Goal: Task Accomplishment & Management: Use online tool/utility

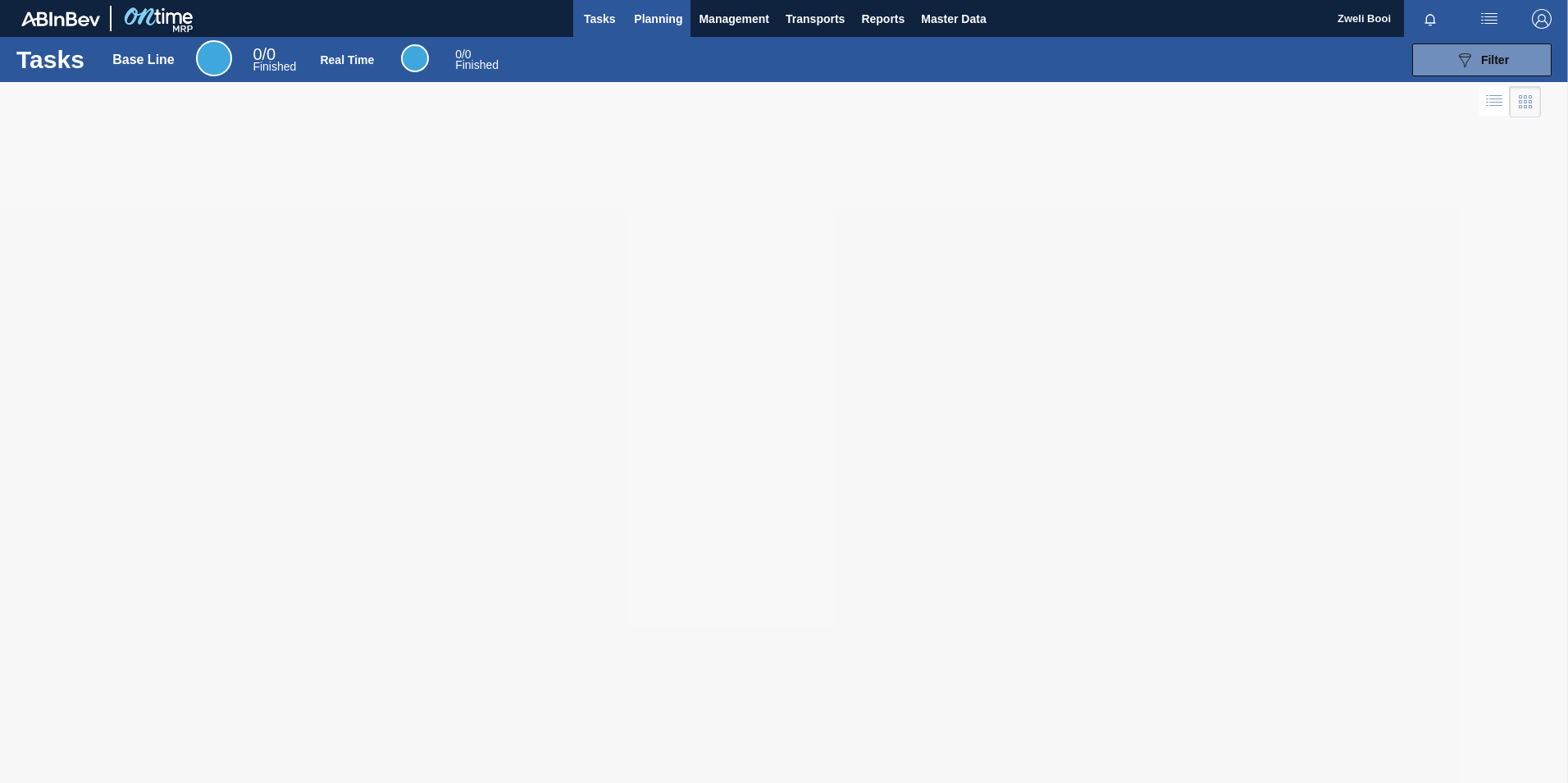
click at [662, 26] on span "Planning" at bounding box center [658, 19] width 48 height 20
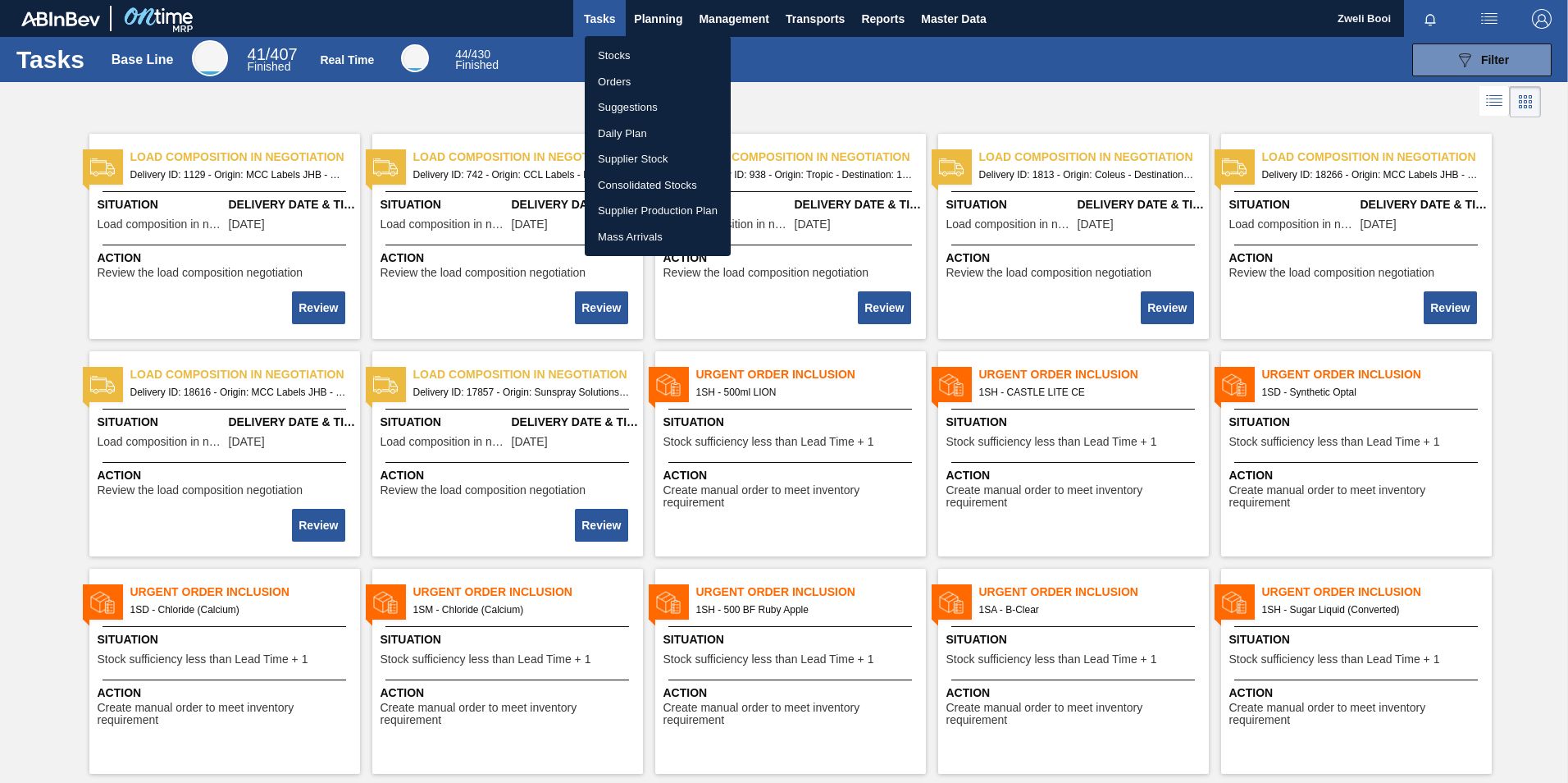
click at [619, 53] on li "Stocks" at bounding box center [658, 55] width 146 height 27
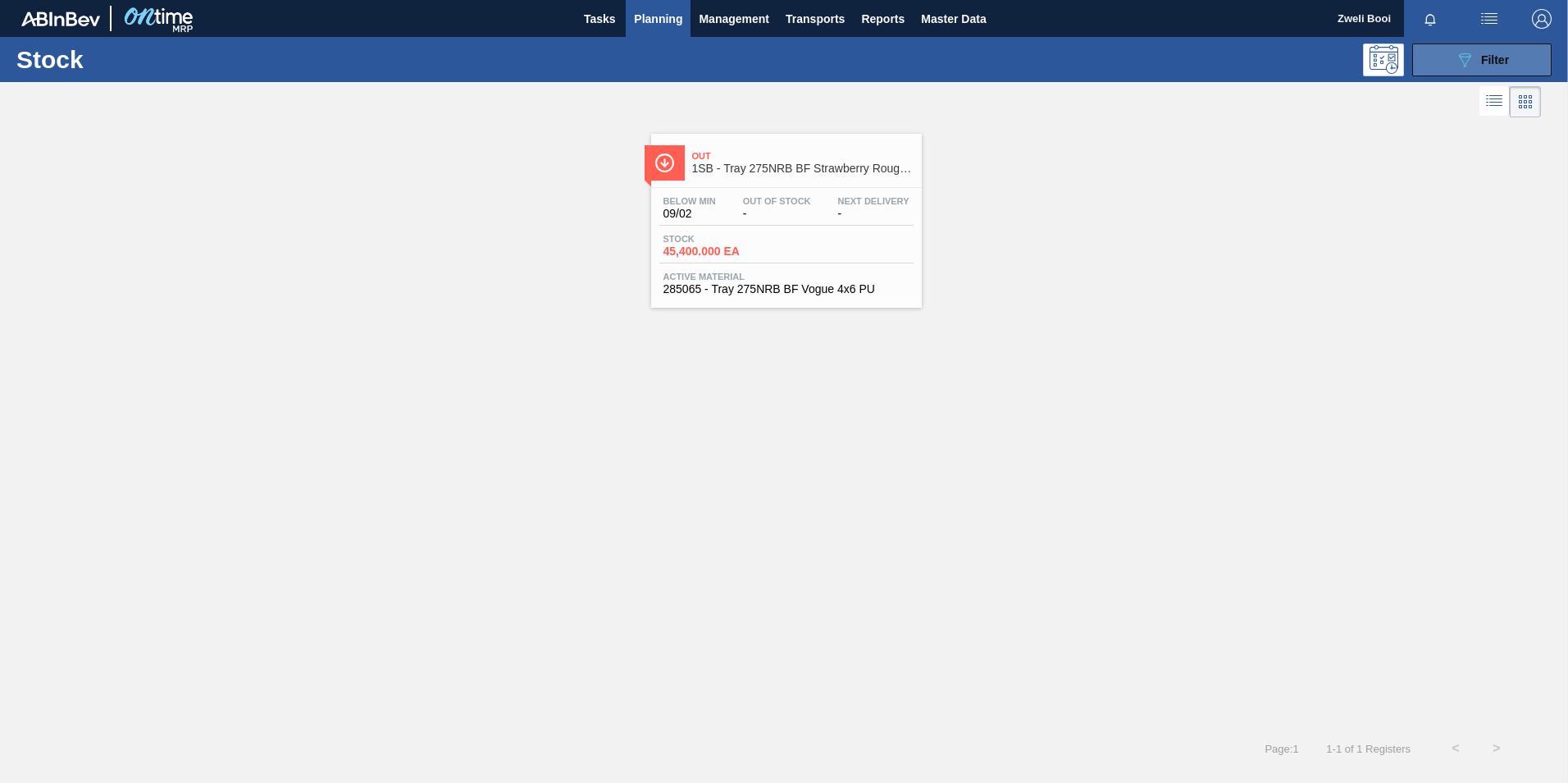
click at [1510, 54] on button "089F7B8B-B2A5-4AFE-B5C0-19BA573D28AC Filter" at bounding box center [1483, 59] width 139 height 32
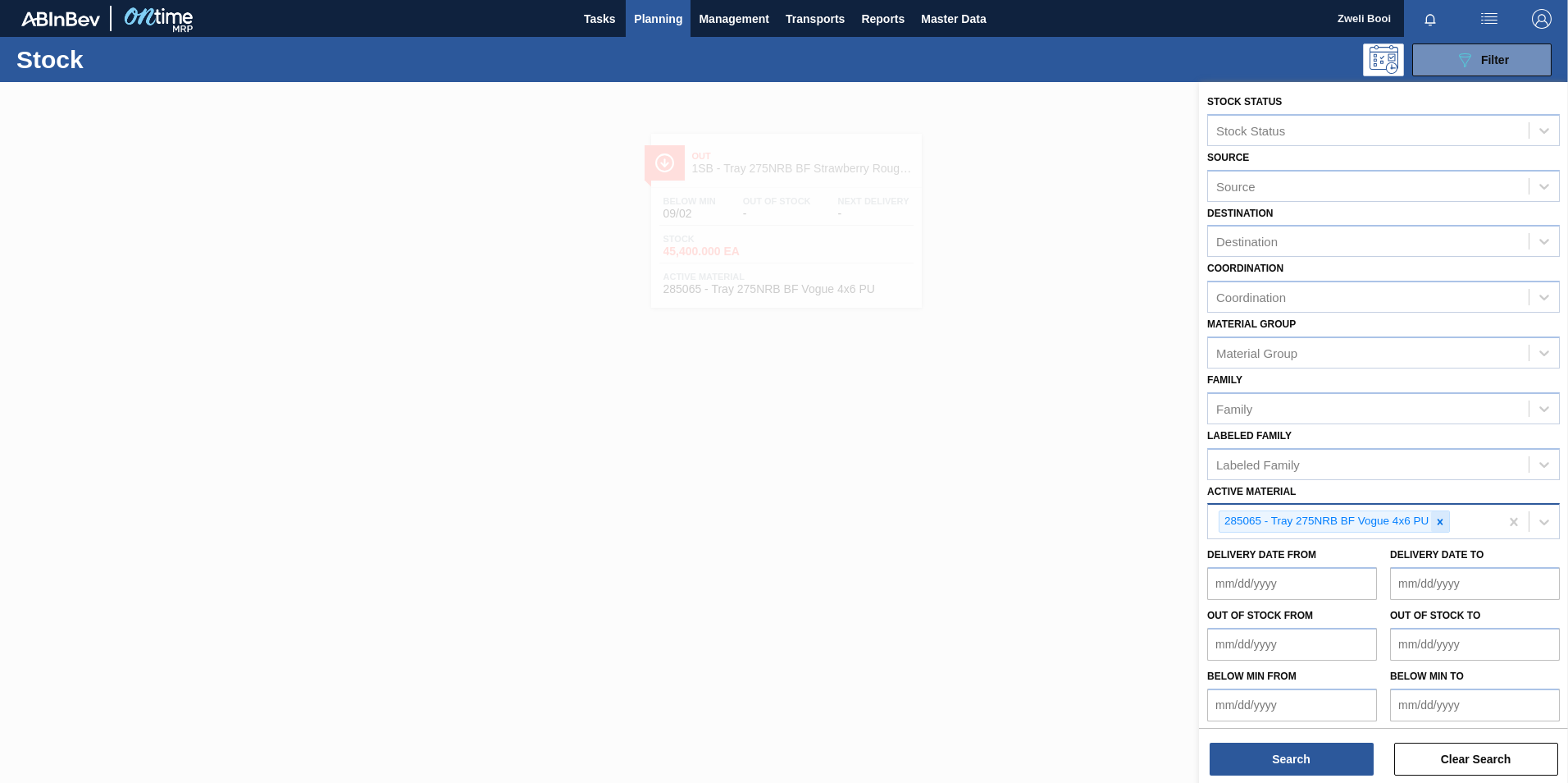
click at [1445, 518] on icon at bounding box center [1440, 522] width 12 height 12
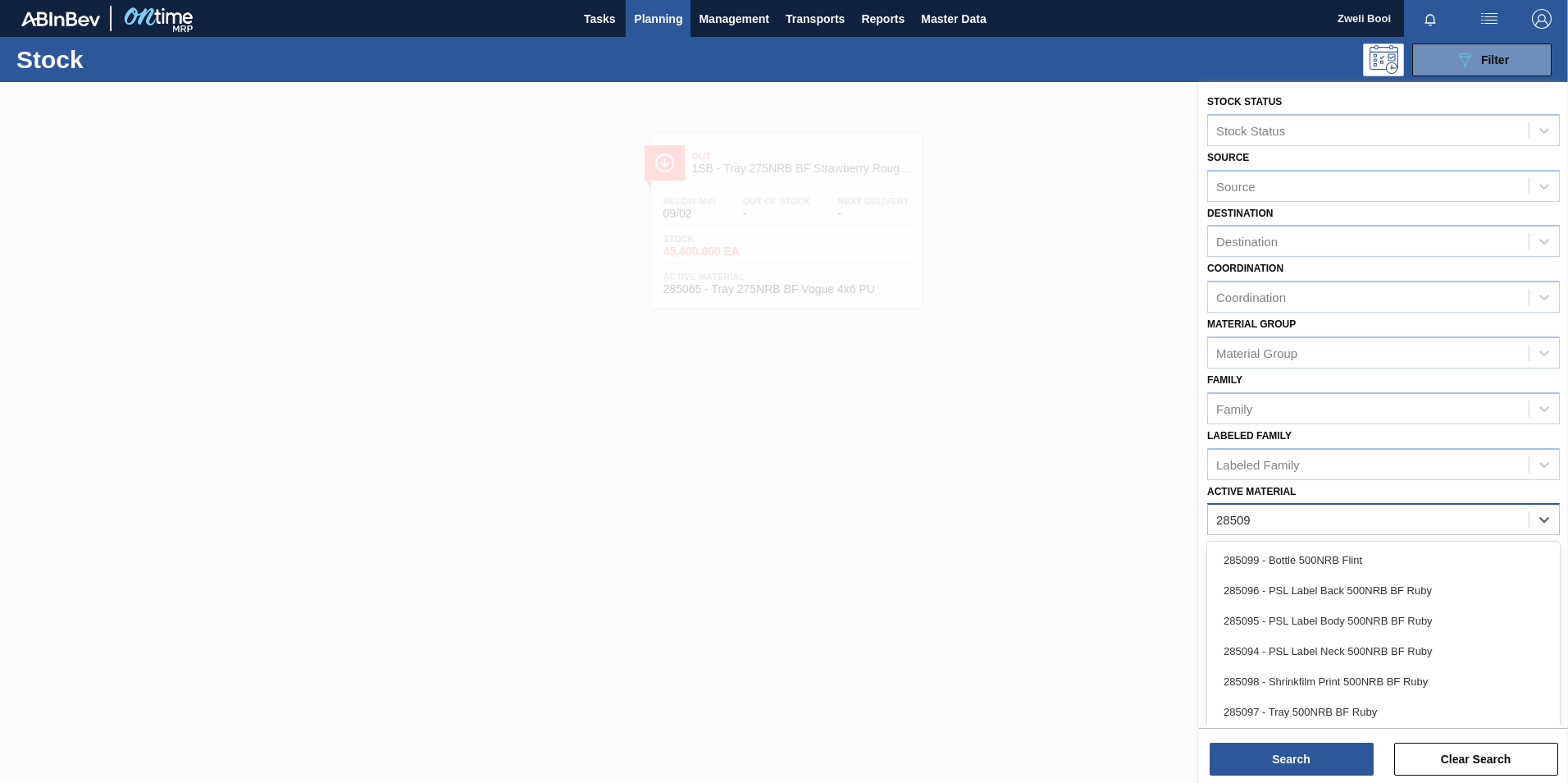
type Material "285098"
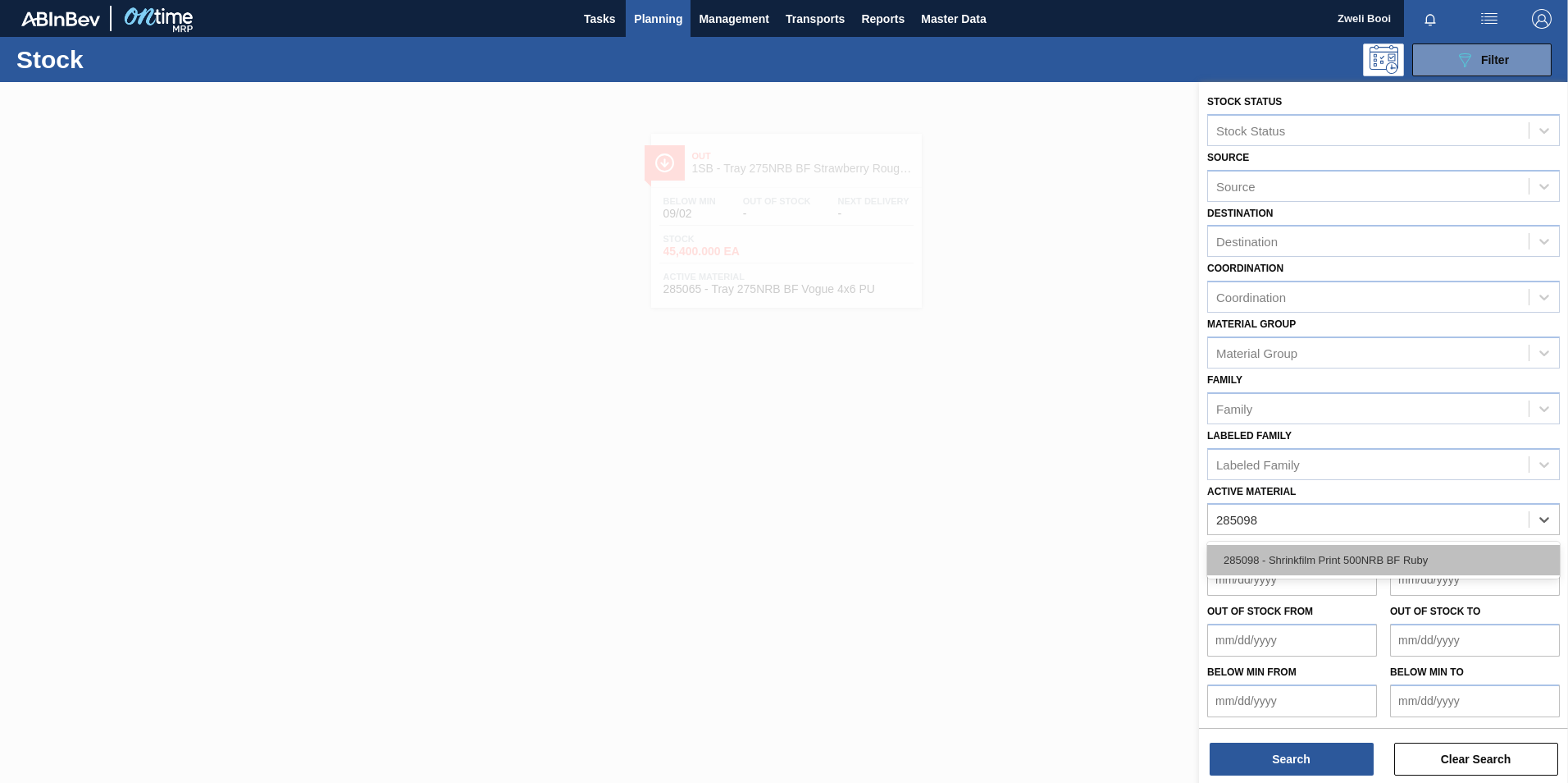
click at [1361, 558] on div "285098 - Shrinkfilm Print 500NRB BF Ruby" at bounding box center [1383, 560] width 352 height 30
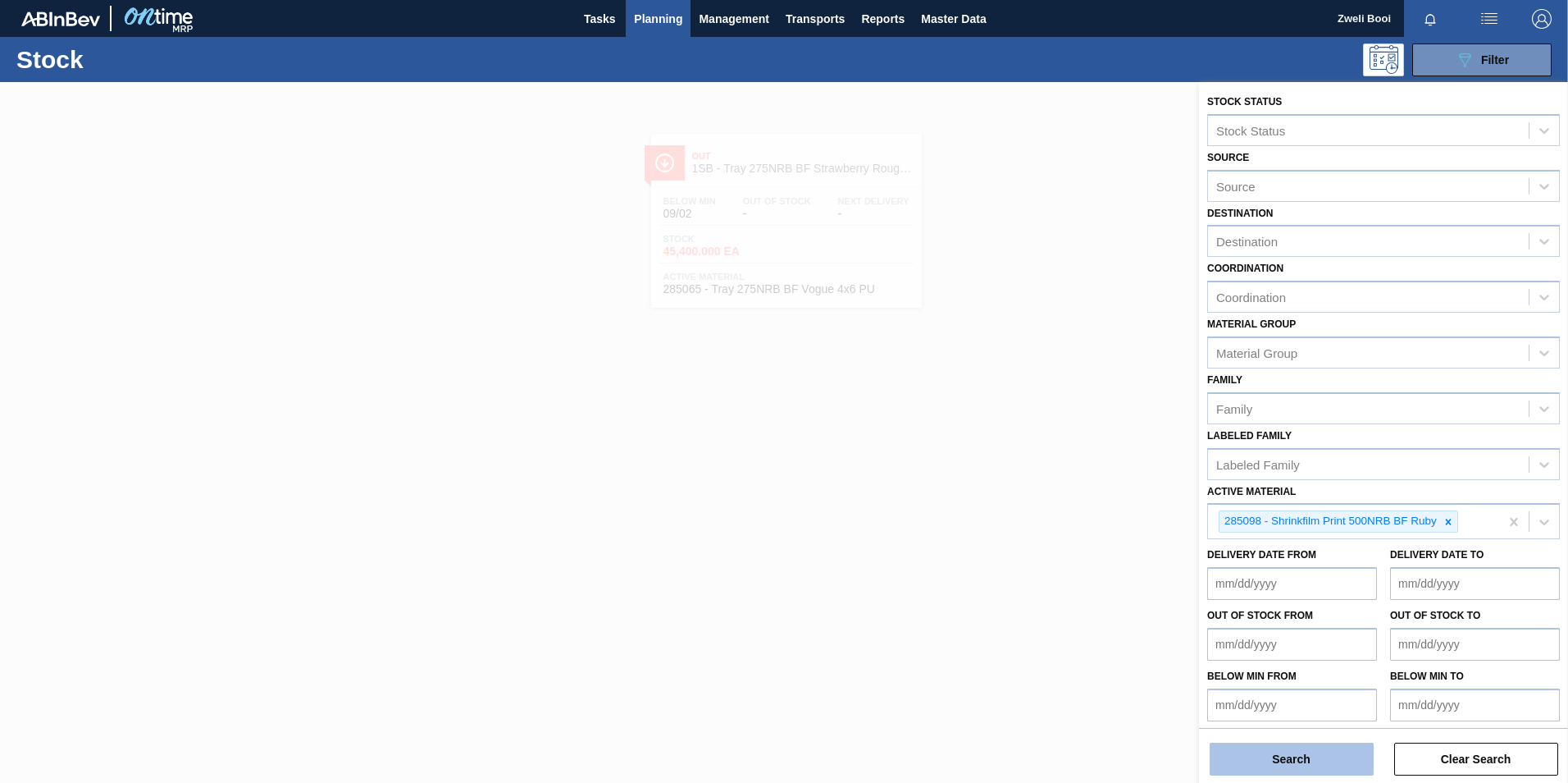
click at [1331, 767] on button "Search" at bounding box center [1291, 758] width 164 height 32
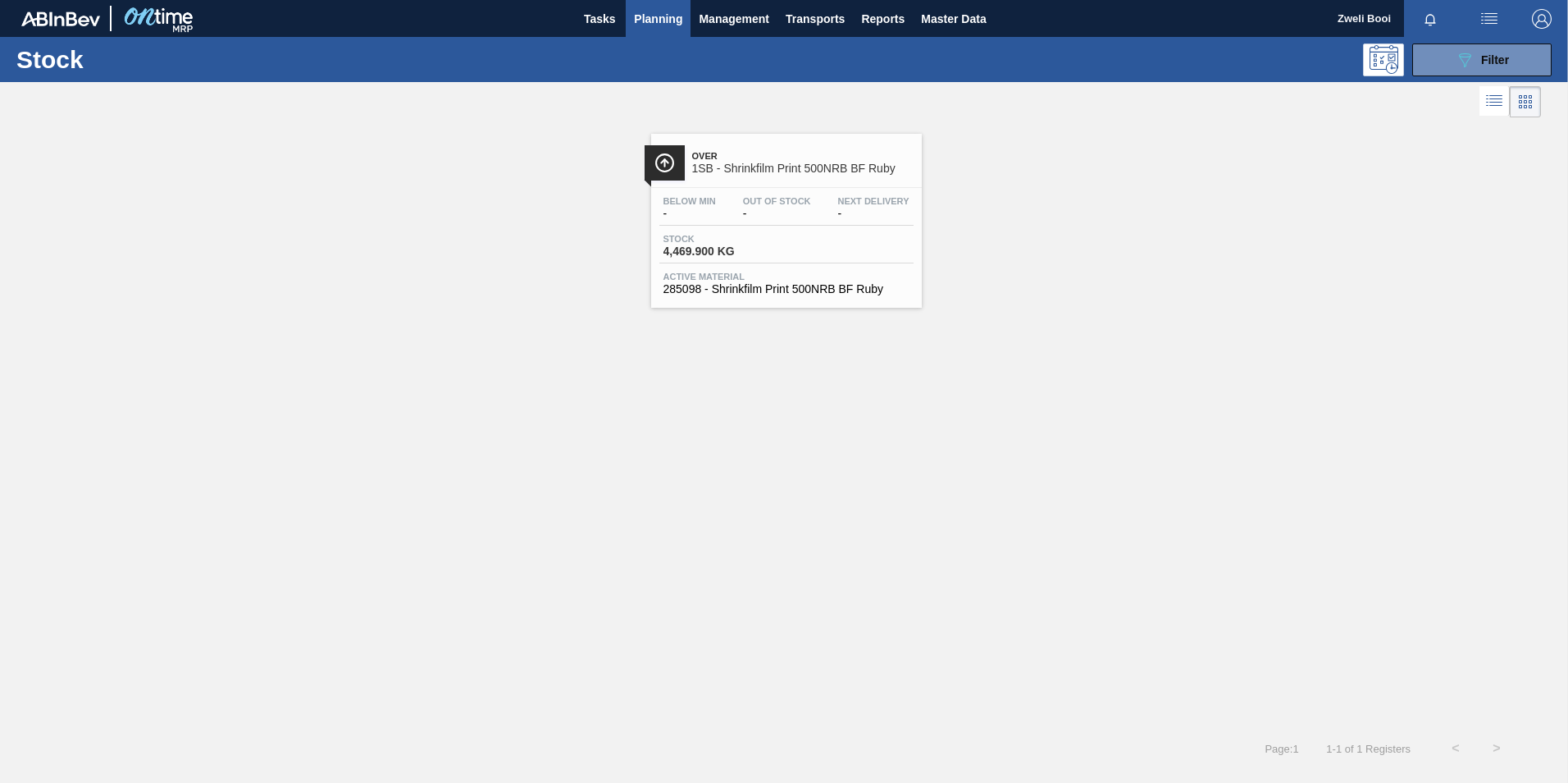
click at [828, 245] on div "Stock 4,469.900 KG" at bounding box center [786, 249] width 254 height 29
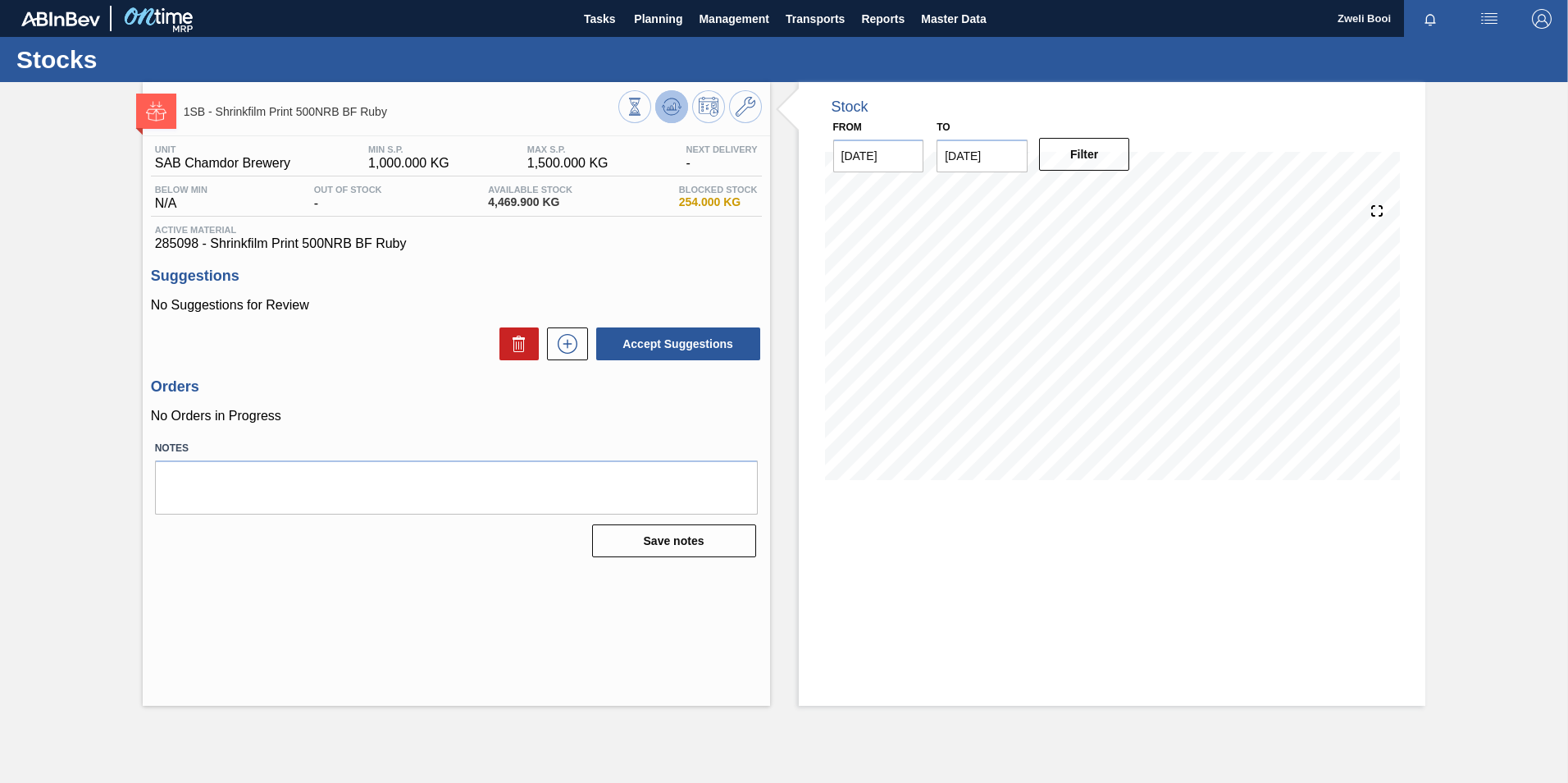
click at [678, 107] on icon at bounding box center [672, 107] width 20 height 20
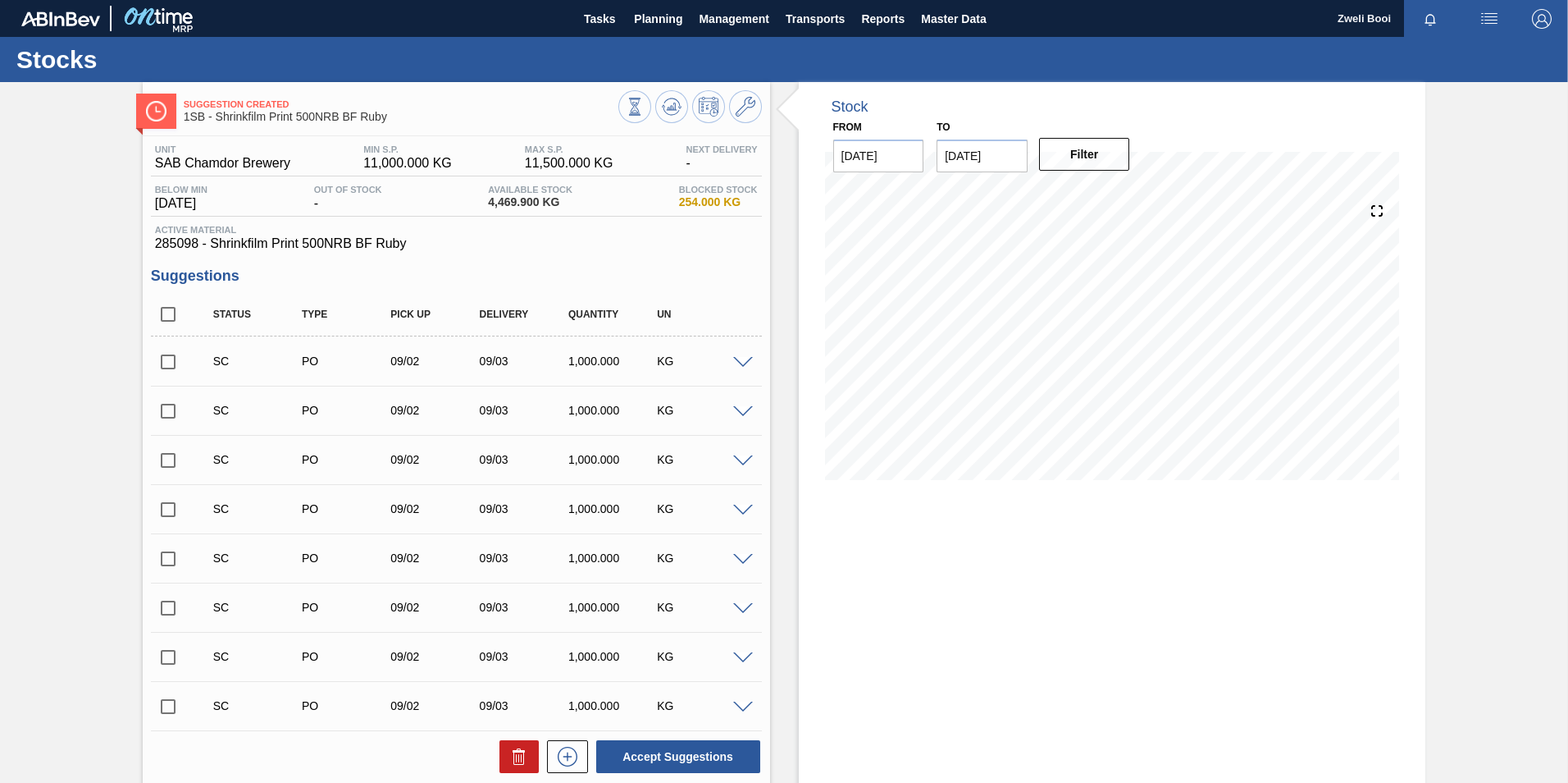
click at [170, 356] on input "checkbox" at bounding box center [168, 362] width 34 height 34
click at [158, 365] on input "checkbox" at bounding box center [168, 362] width 34 height 34
click at [167, 363] on input "checkbox" at bounding box center [168, 362] width 34 height 34
click at [703, 750] on button "Accept Suggestions" at bounding box center [677, 756] width 164 height 32
checkbox input "false"
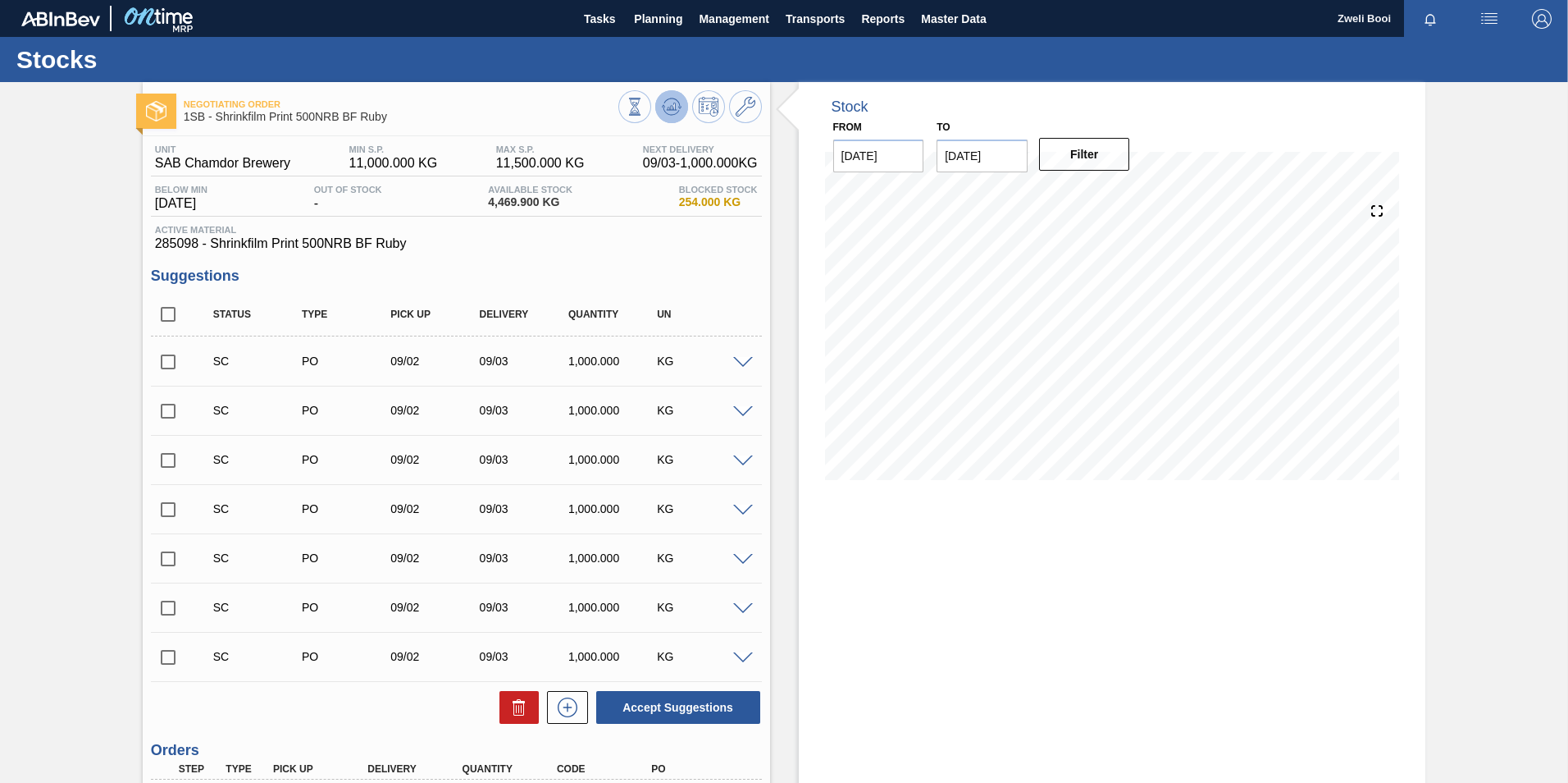
click at [665, 100] on icon at bounding box center [672, 107] width 20 height 20
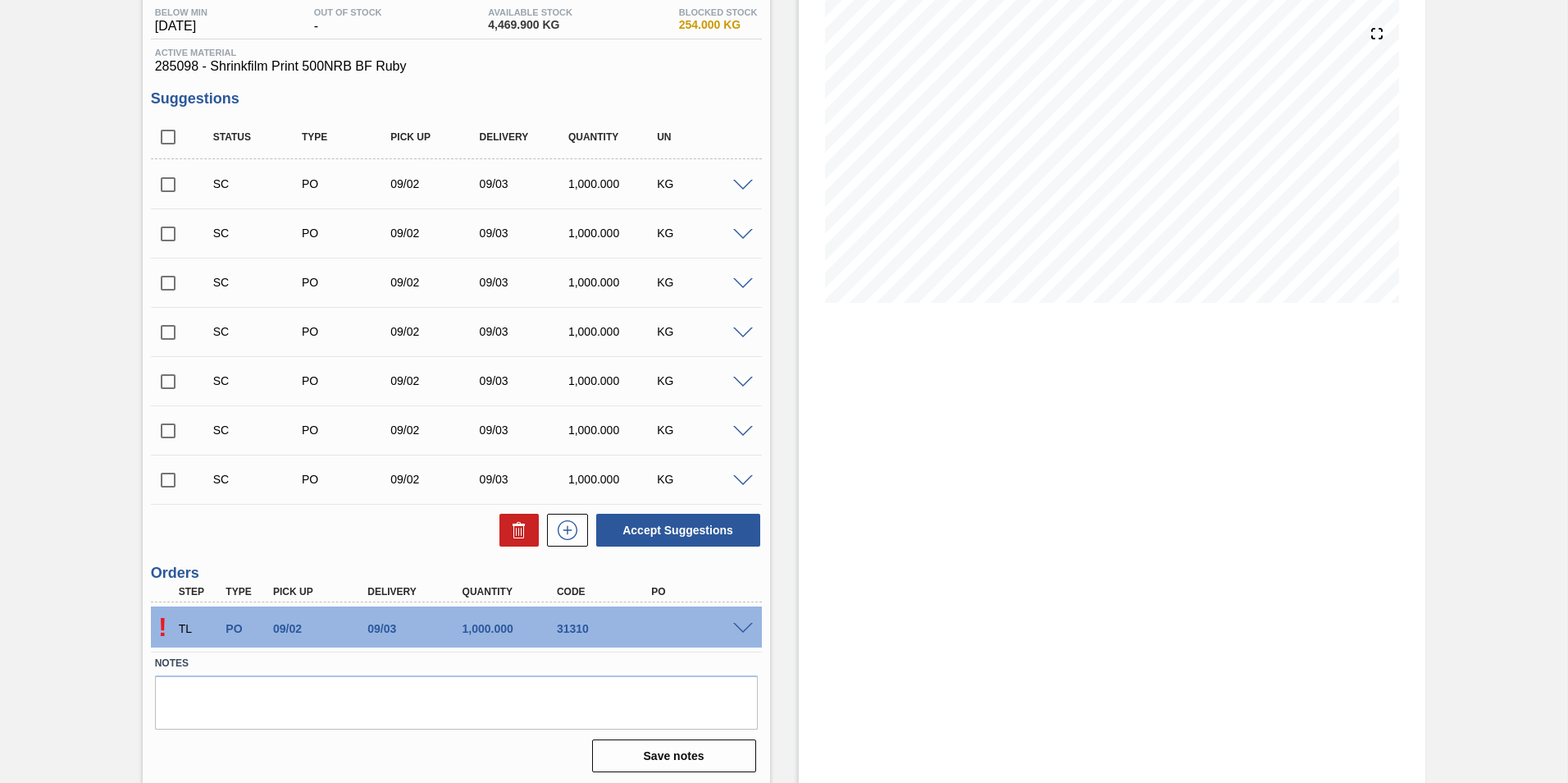
scroll to position [181, 0]
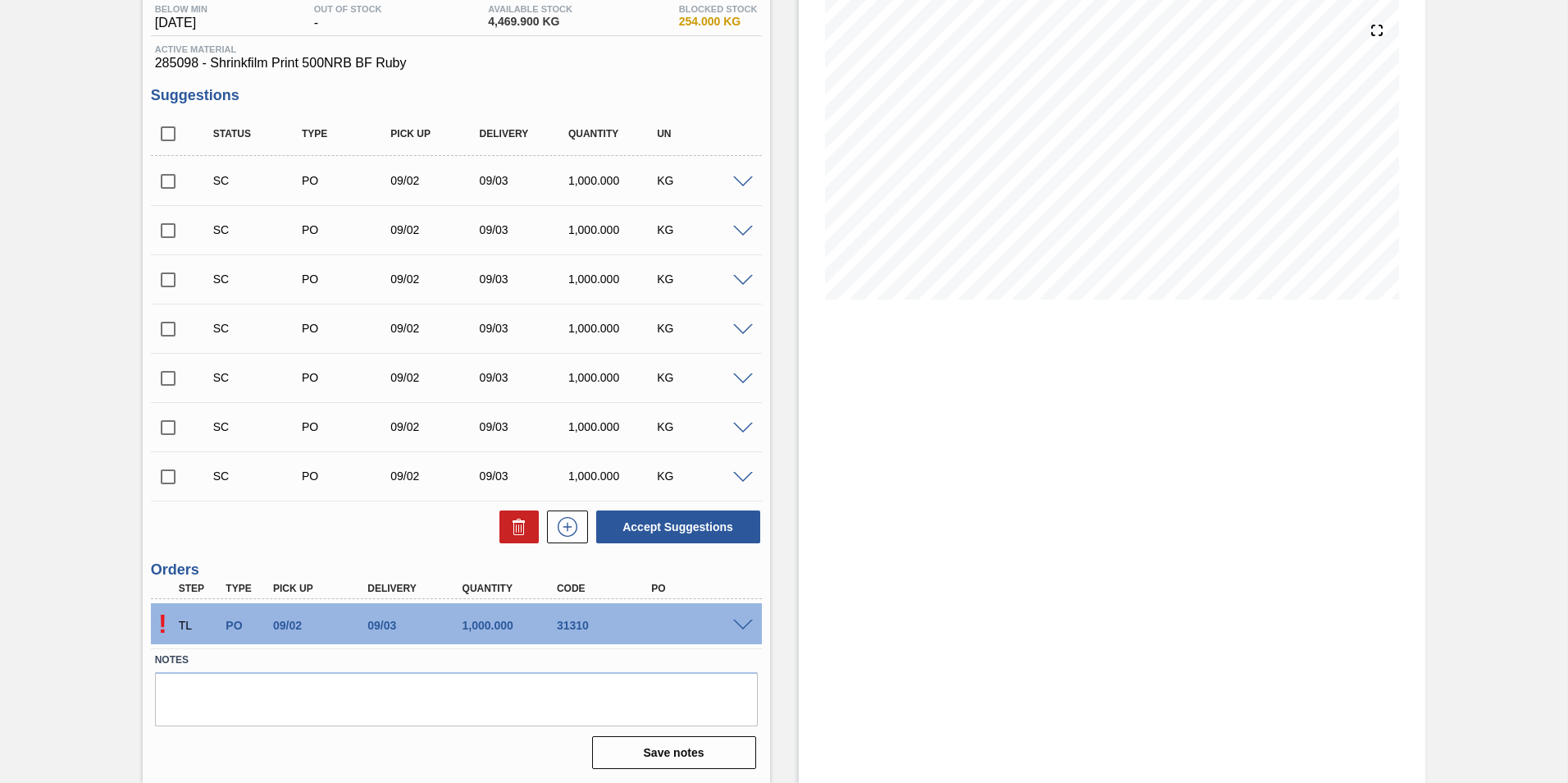
click at [743, 630] on span at bounding box center [743, 626] width 20 height 13
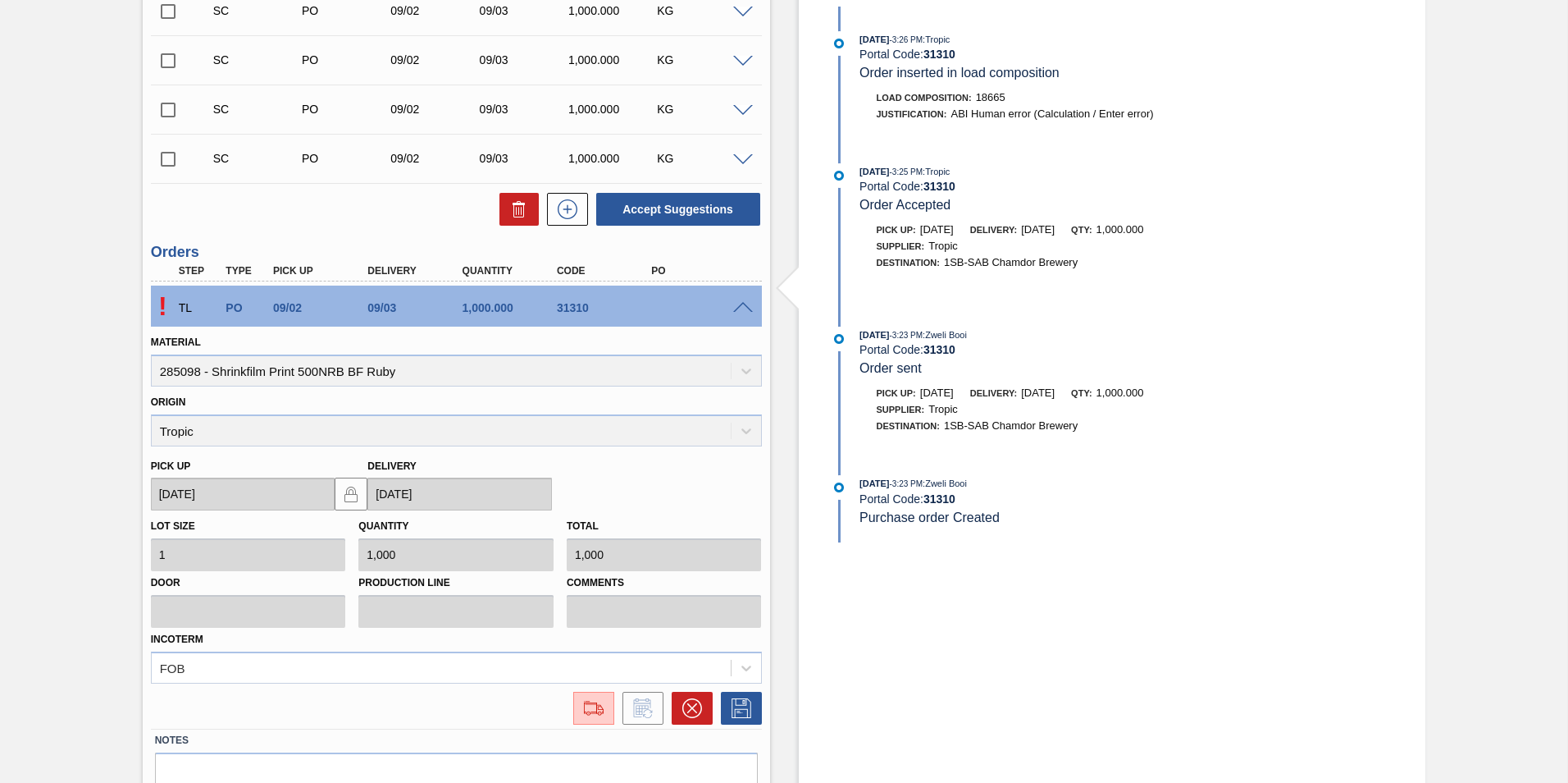
scroll to position [496, 0]
click at [592, 708] on img at bounding box center [593, 710] width 27 height 20
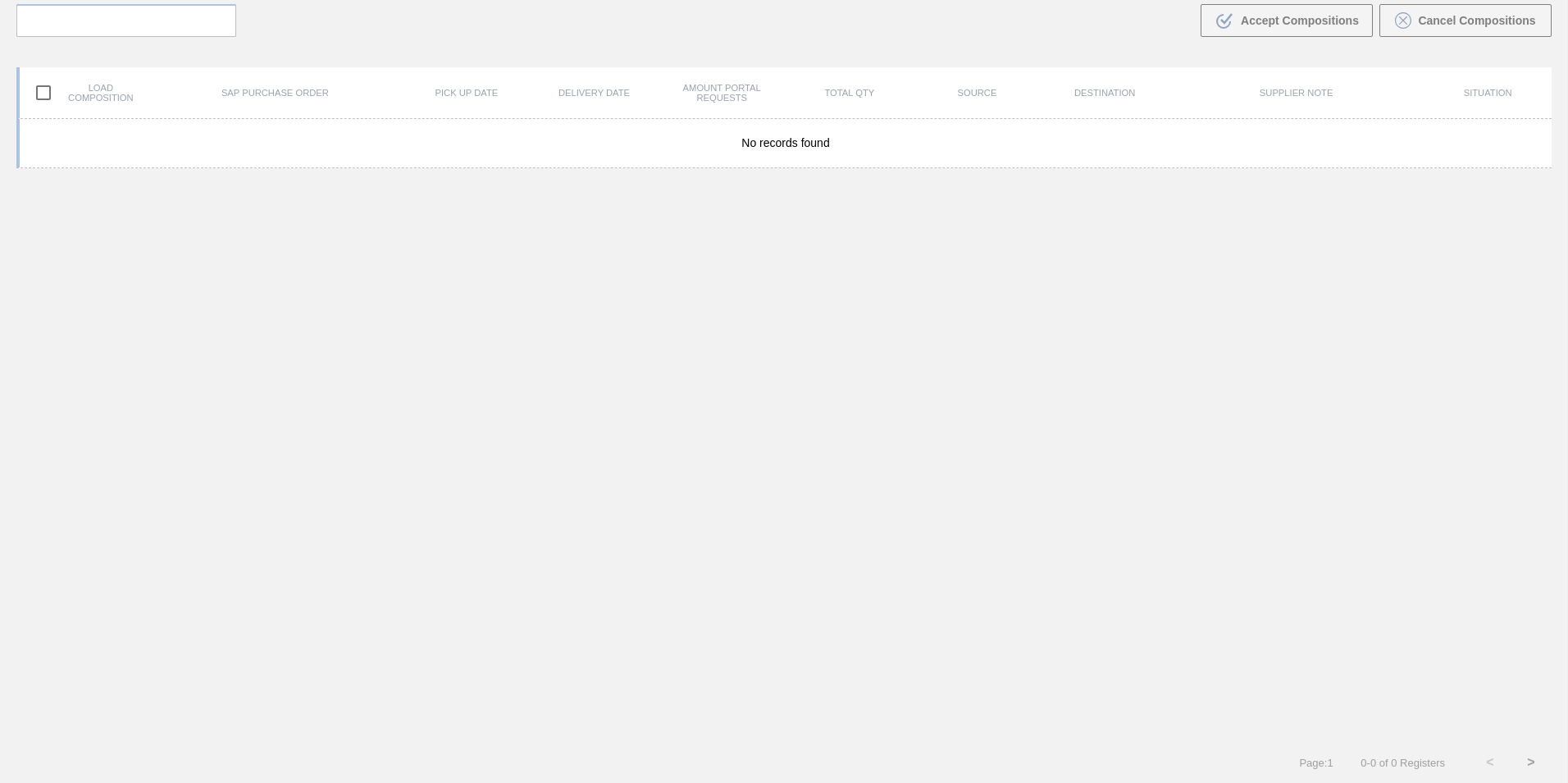
scroll to position [118, 0]
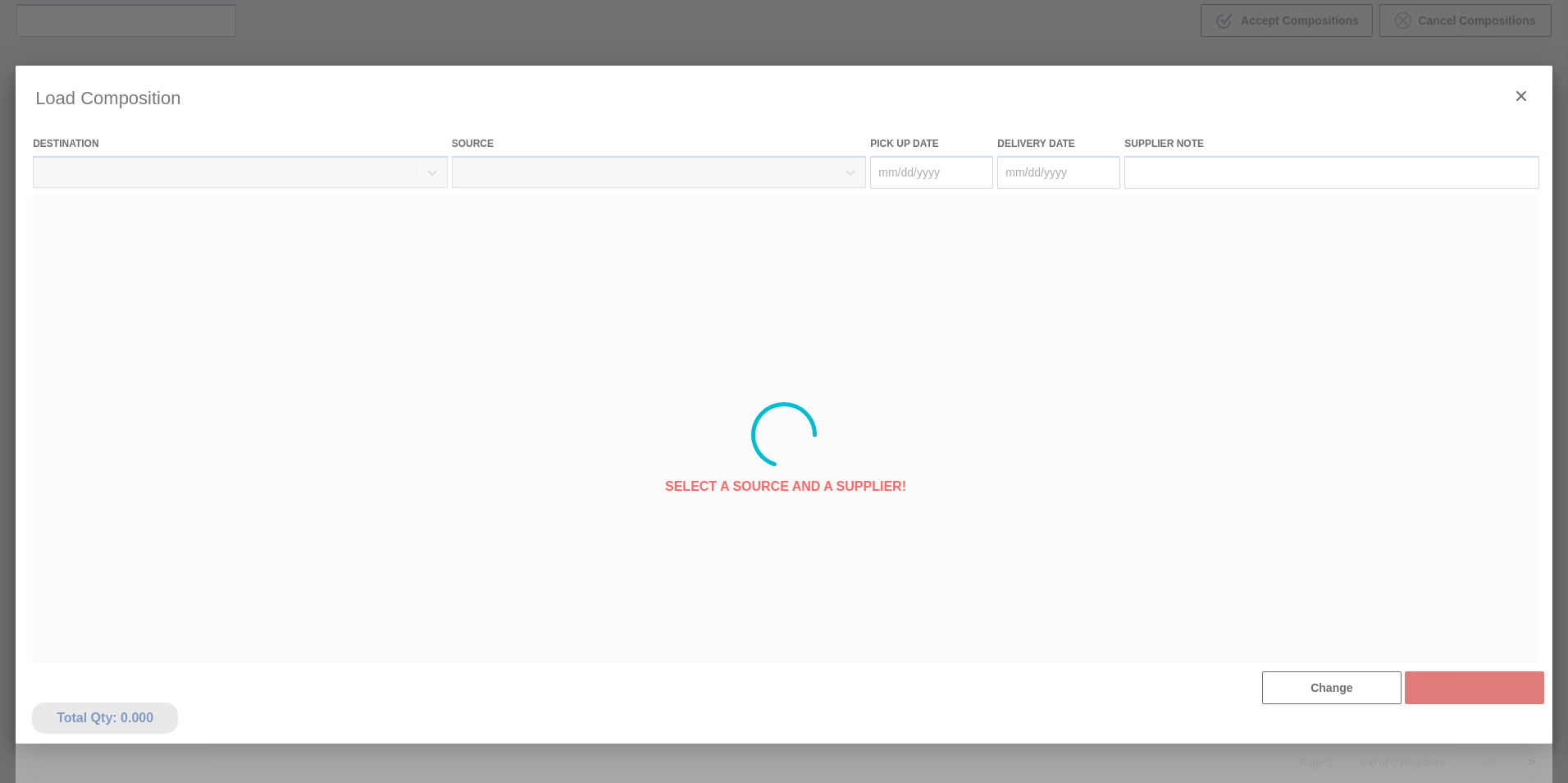
type Date "[DATE]"
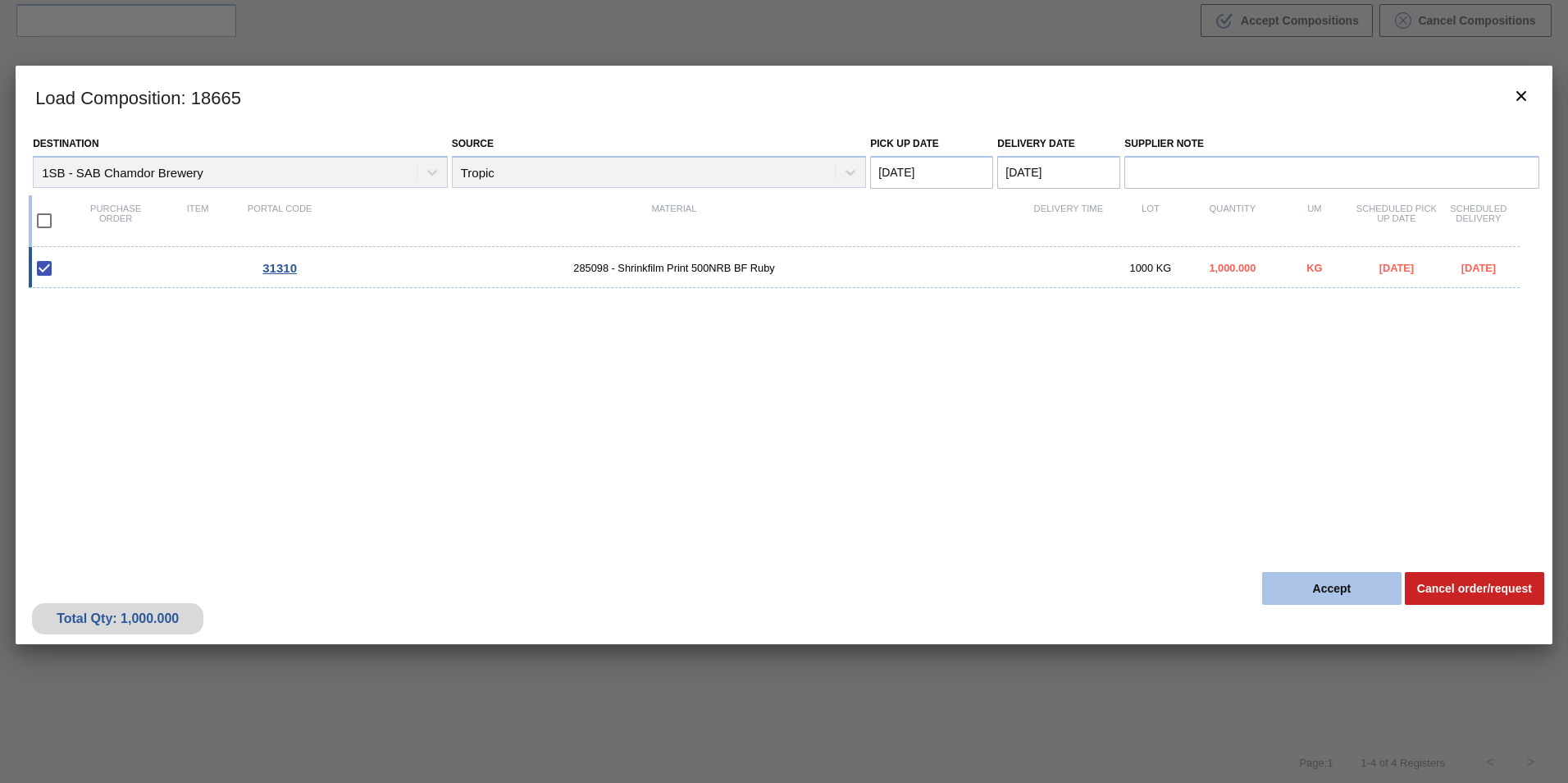
click at [1315, 597] on button "Accept" at bounding box center [1332, 587] width 139 height 32
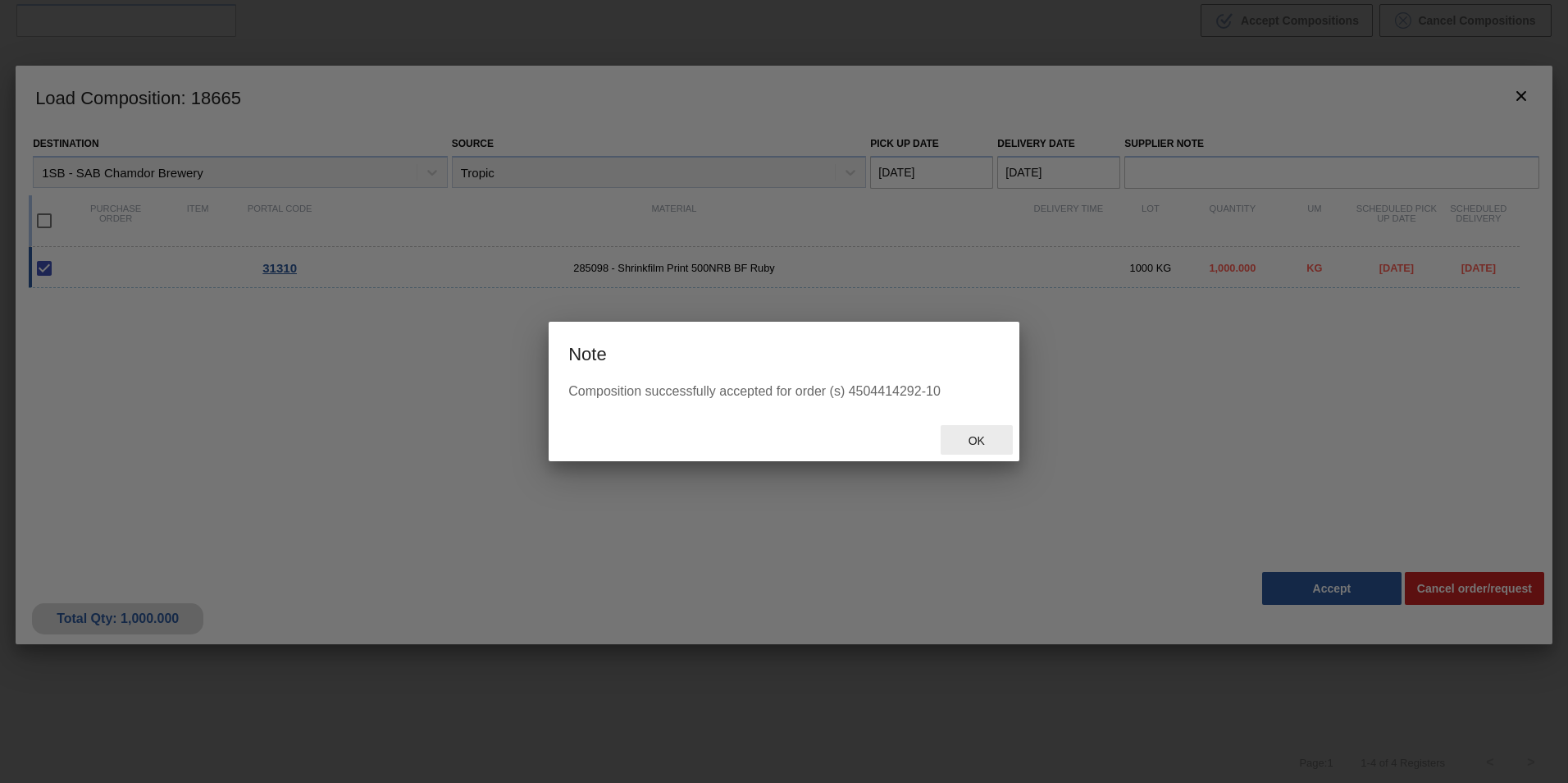
click at [965, 428] on div "Ok" at bounding box center [977, 440] width 73 height 30
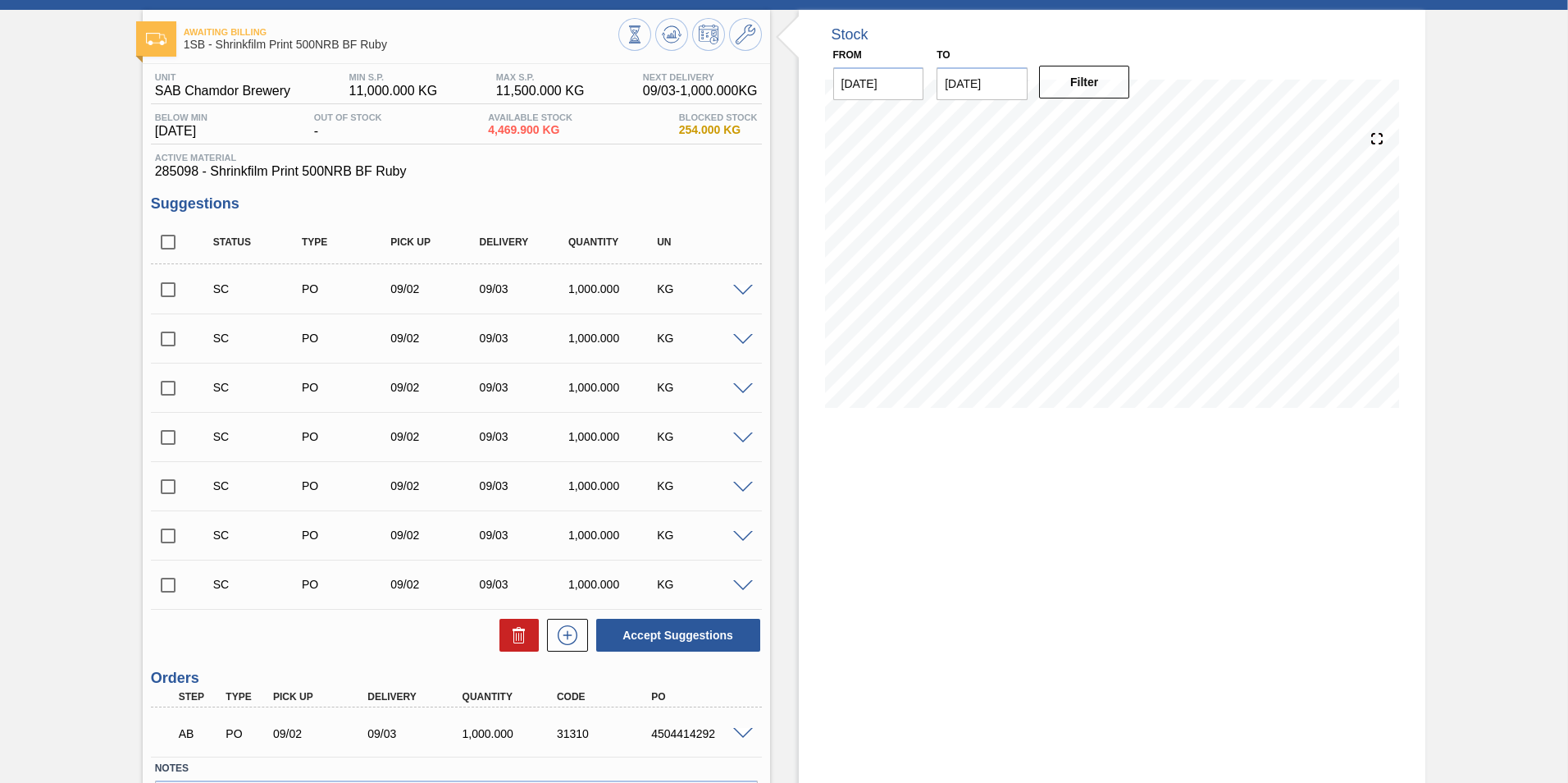
scroll to position [181, 0]
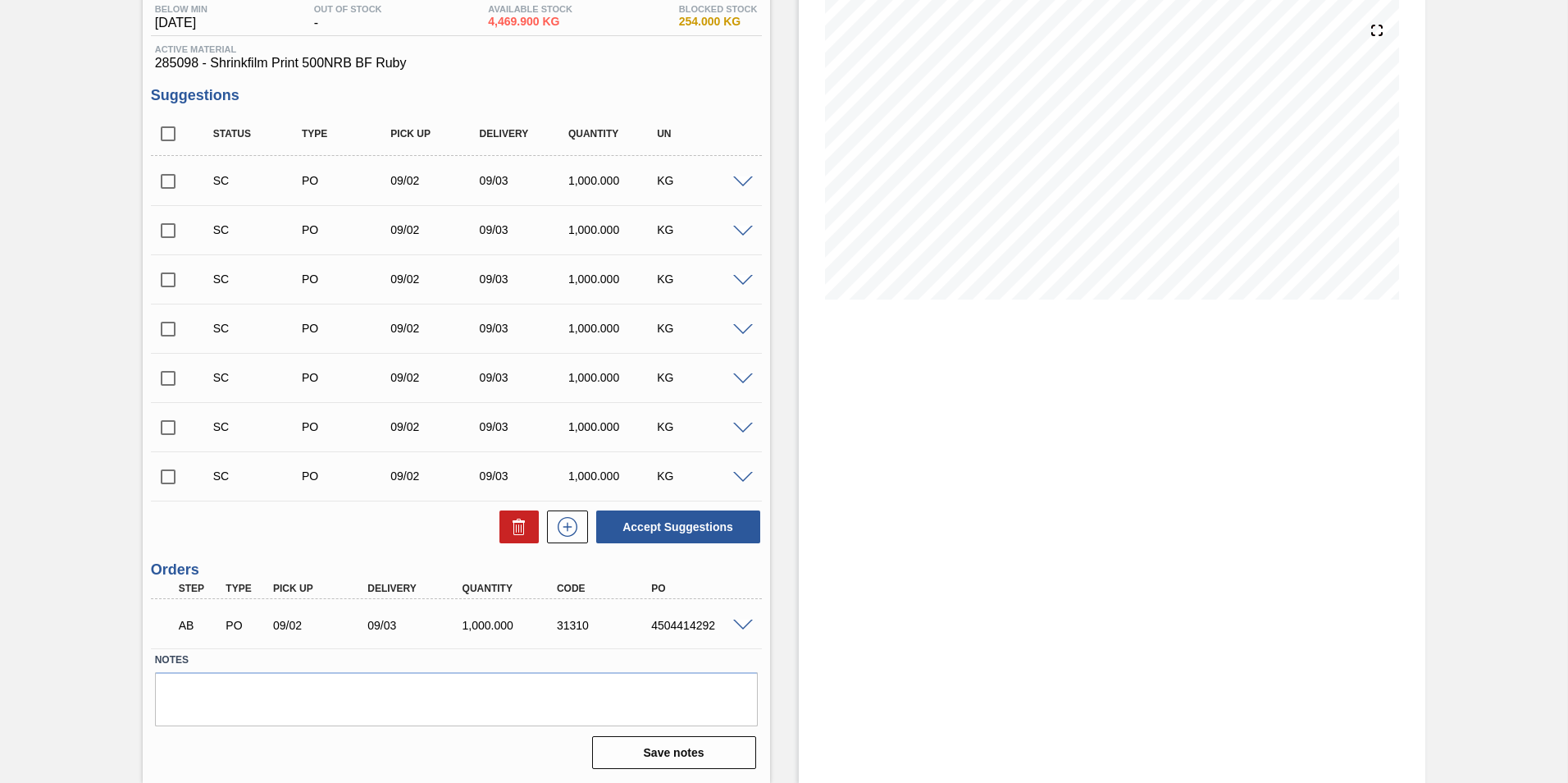
click at [651, 629] on div "4504414292" at bounding box center [700, 625] width 106 height 13
drag, startPoint x: 649, startPoint y: 629, endPoint x: 714, endPoint y: 631, distance: 65.0
click at [714, 631] on div "4504414292" at bounding box center [700, 625] width 106 height 13
copy div "4504414292"
click at [1000, 385] on div "Stock From [DATE] to [DATE] Filter 09/13 Stock Projection 12,469.9 SAP Planning…" at bounding box center [1112, 342] width 627 height 881
